Goal: Check status

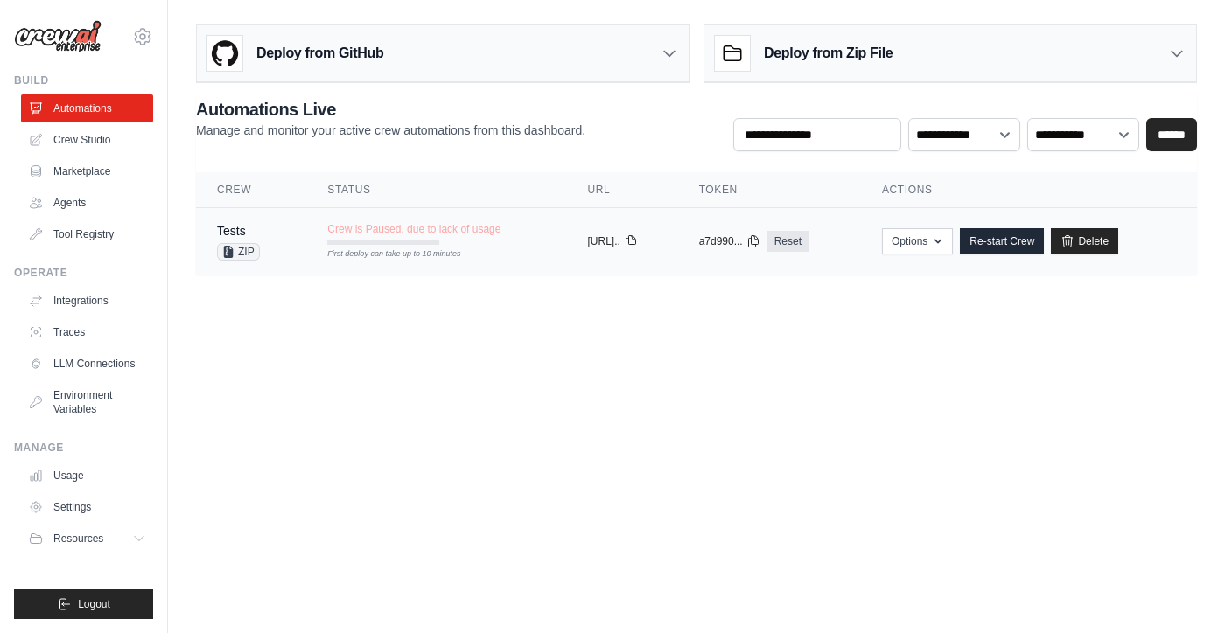
click at [515, 248] on td "Crew is Paused, due to lack of usage First deploy can take up to 10 minutes" at bounding box center [436, 233] width 260 height 51
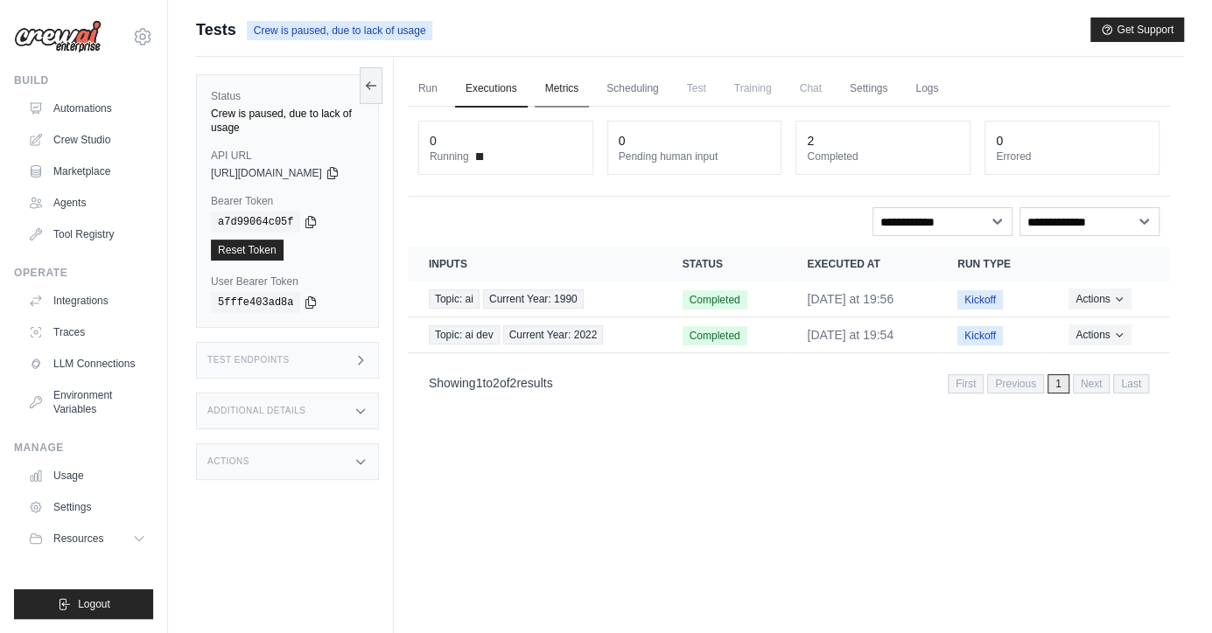
click at [577, 88] on link "Metrics" at bounding box center [562, 89] width 55 height 37
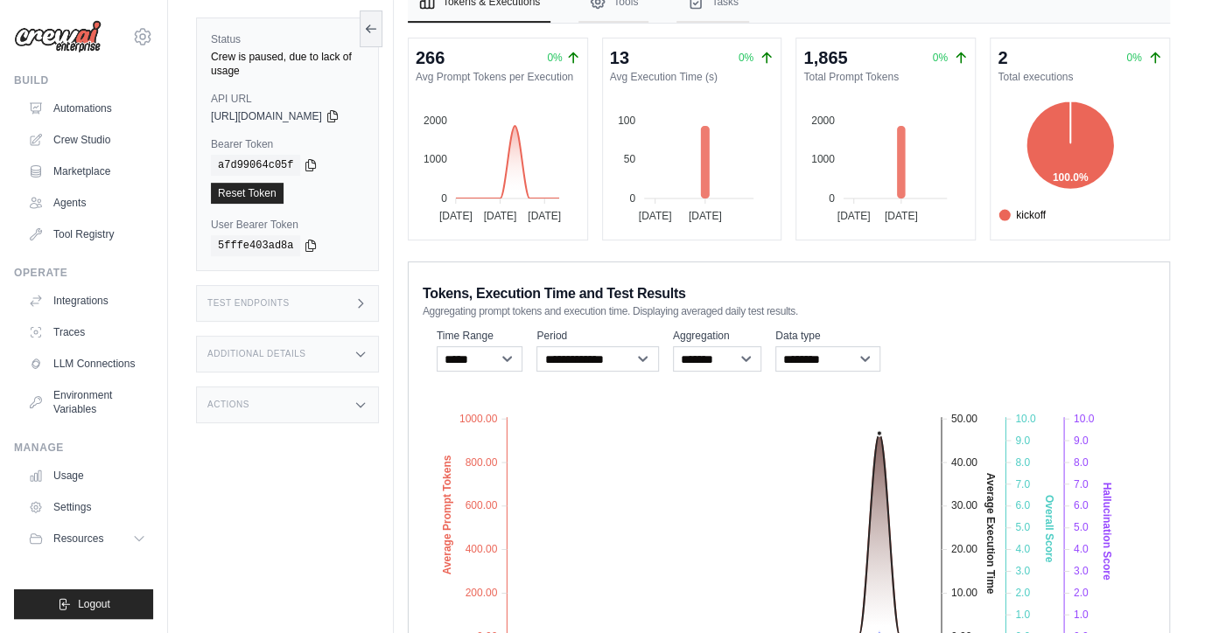
scroll to position [132, 0]
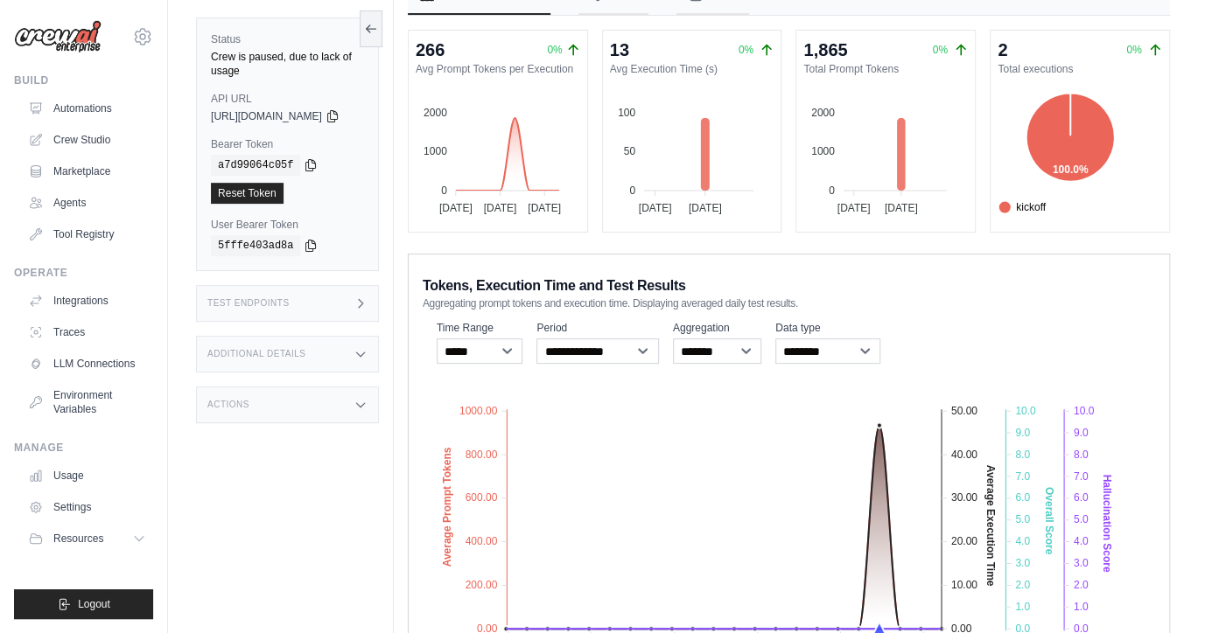
drag, startPoint x: 1208, startPoint y: 371, endPoint x: 1213, endPoint y: 412, distance: 41.4
click at [1211, 412] on html "[EMAIL_ADDRESS][DOMAIN_NAME] Settings Build Automations Crew Studio" at bounding box center [606, 309] width 1212 height 883
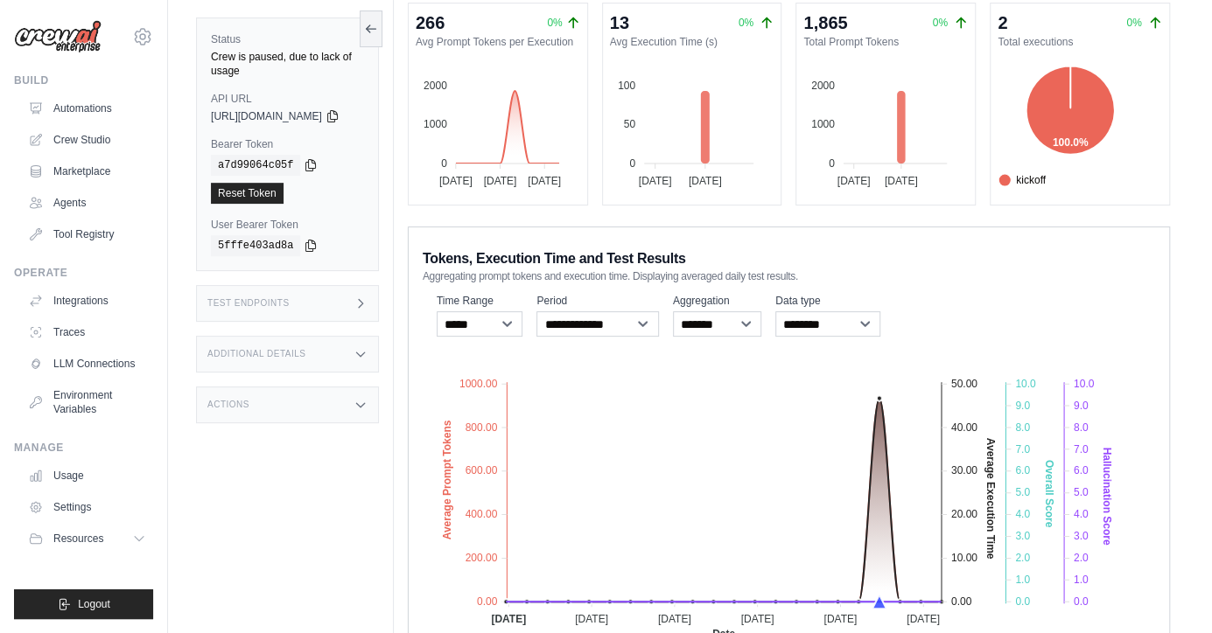
scroll to position [54, 0]
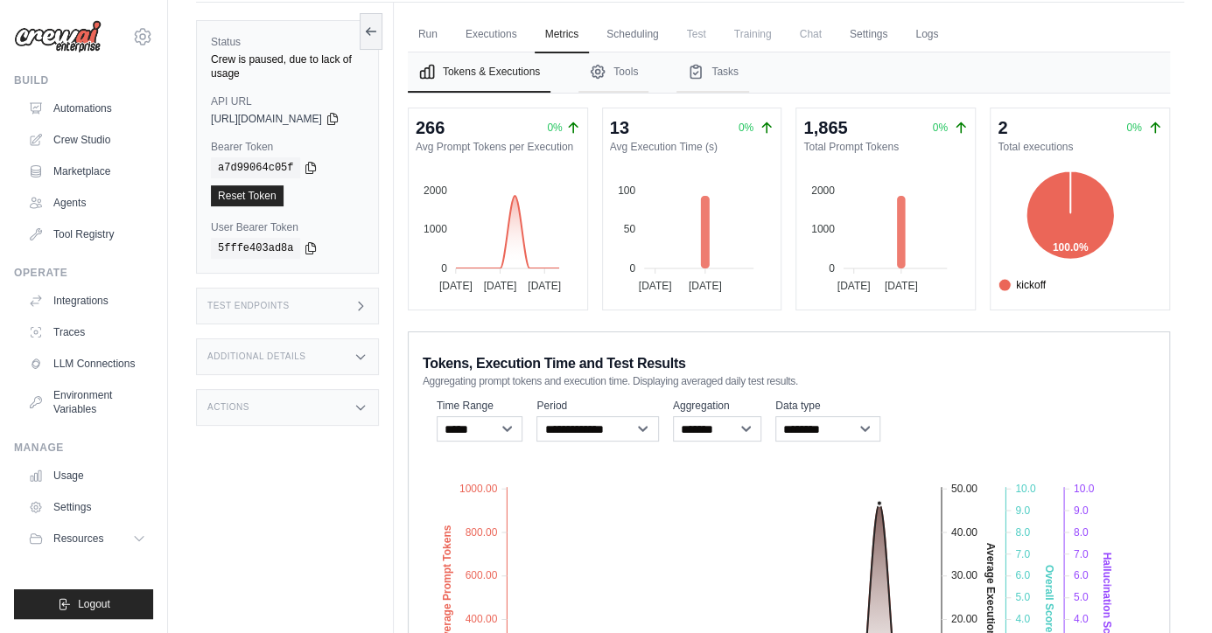
click at [828, 38] on span "Chat" at bounding box center [810, 34] width 43 height 35
drag, startPoint x: 828, startPoint y: 38, endPoint x: 836, endPoint y: 30, distance: 11.8
click at [831, 33] on span "Chat" at bounding box center [810, 34] width 43 height 35
click at [448, 31] on link "Run" at bounding box center [428, 35] width 40 height 37
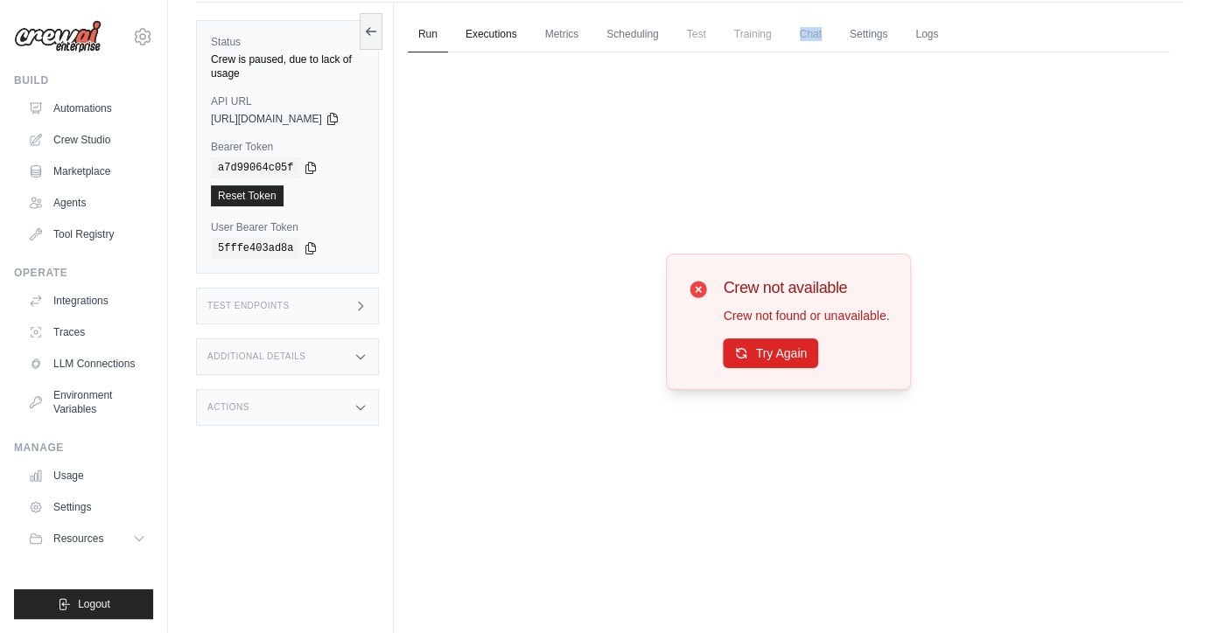
click at [527, 31] on link "Executions" at bounding box center [491, 35] width 73 height 37
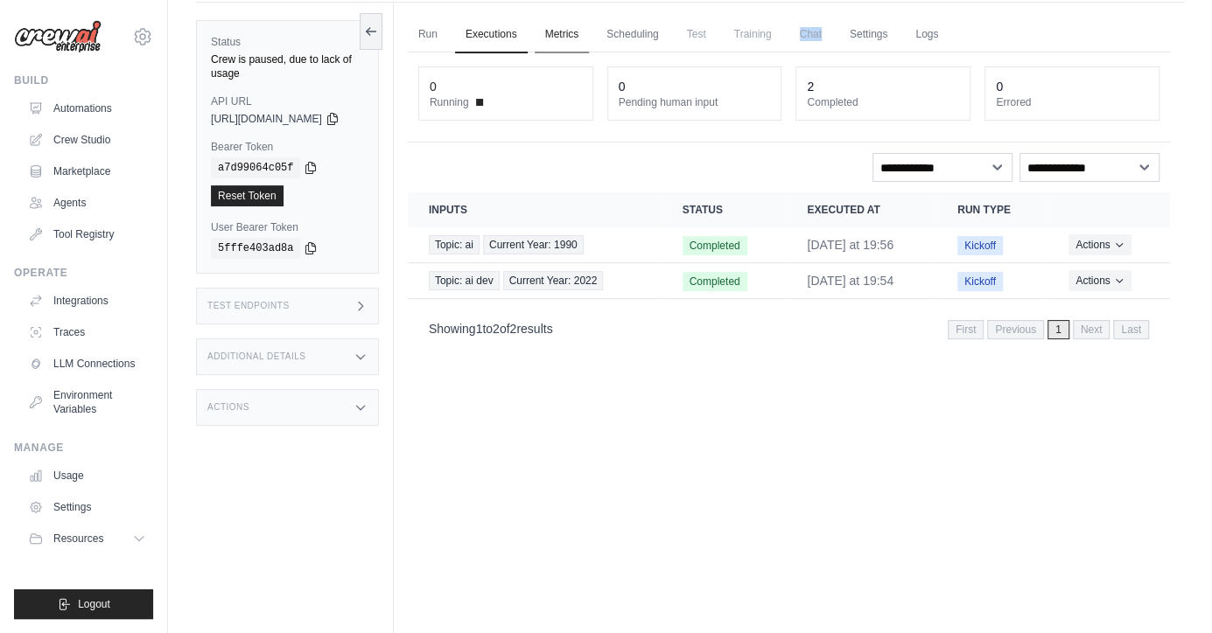
click at [576, 31] on link "Metrics" at bounding box center [562, 35] width 55 height 37
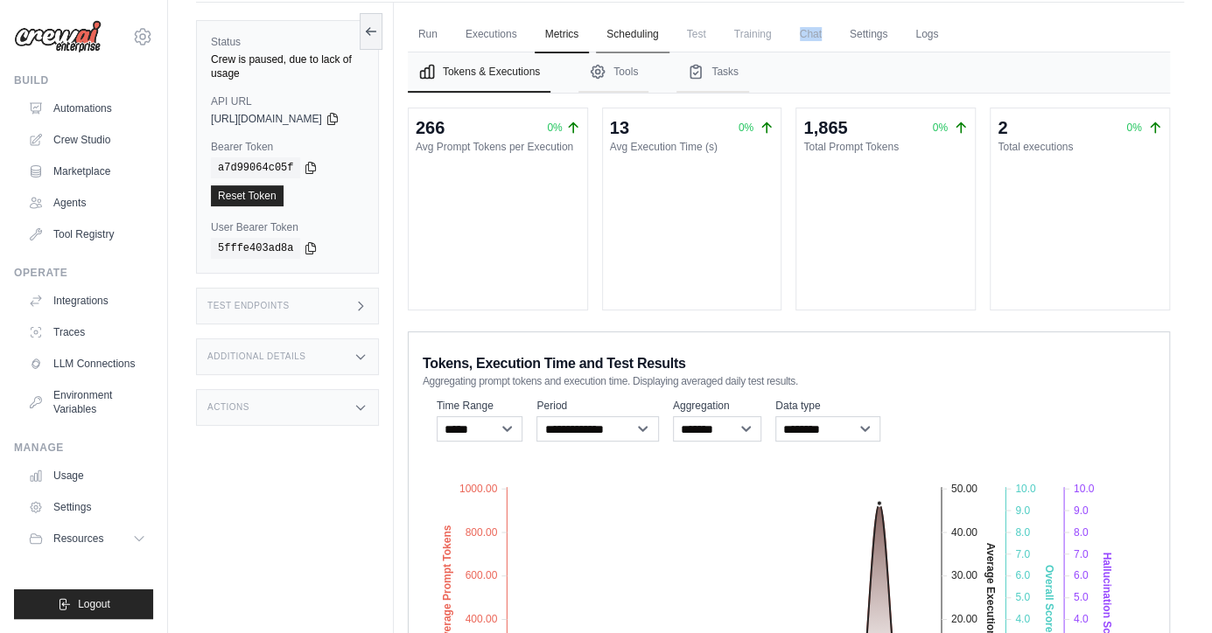
click at [642, 32] on link "Scheduling" at bounding box center [632, 35] width 73 height 37
